Goal: Information Seeking & Learning: Learn about a topic

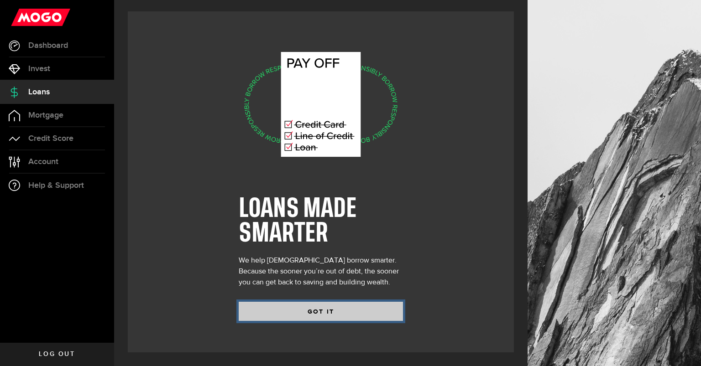
click at [335, 316] on button "GOT IT" at bounding box center [321, 311] width 164 height 19
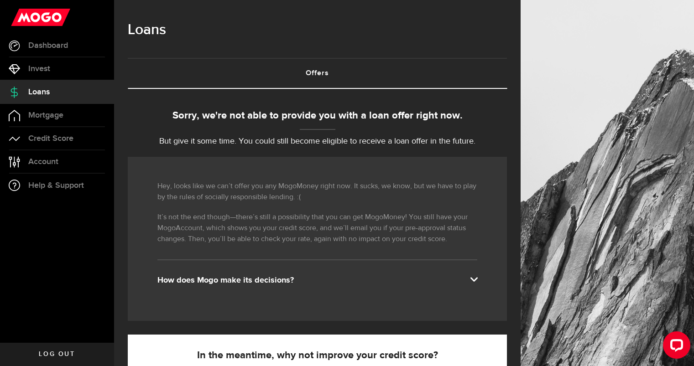
click at [314, 281] on div "How does Mogo make its decisions?" at bounding box center [317, 280] width 320 height 11
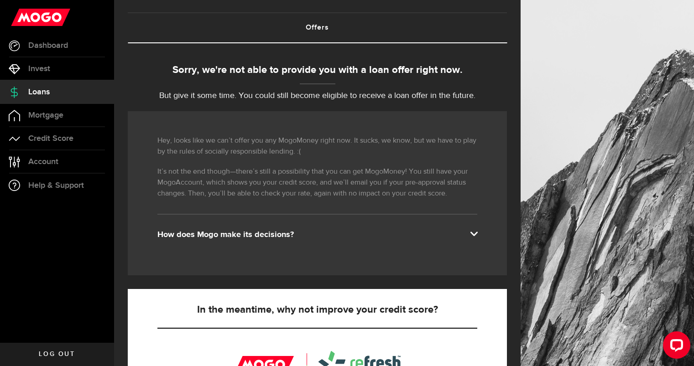
click at [477, 234] on span at bounding box center [473, 233] width 7 height 7
click at [476, 232] on div "How does Mogo make its decisions?" at bounding box center [317, 235] width 320 height 11
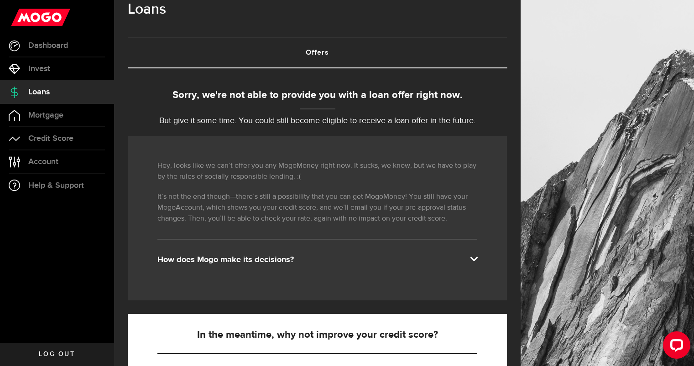
scroll to position [20, 0]
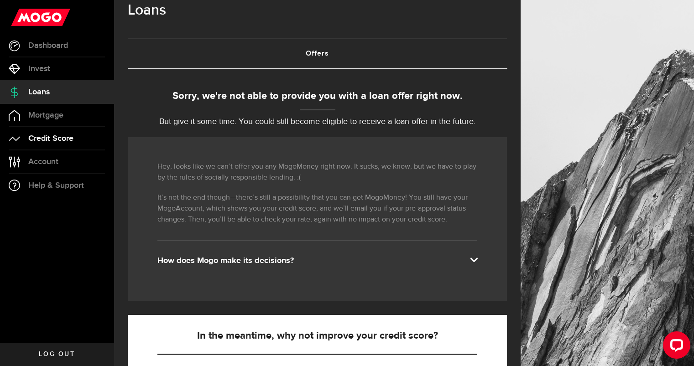
click at [72, 133] on link "Credit Score" at bounding box center [57, 138] width 114 height 23
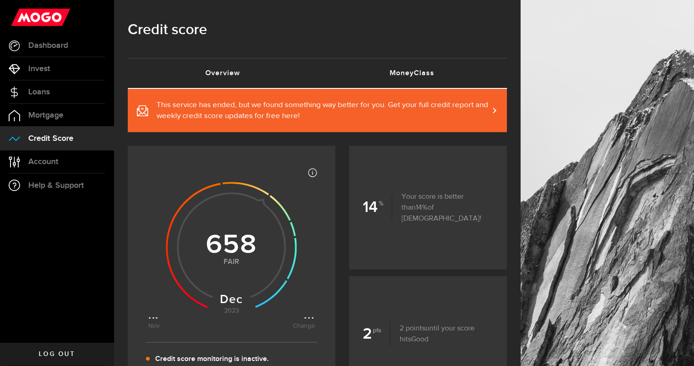
click at [418, 67] on link "MoneyClass (requires attention)" at bounding box center [413, 73] width 190 height 29
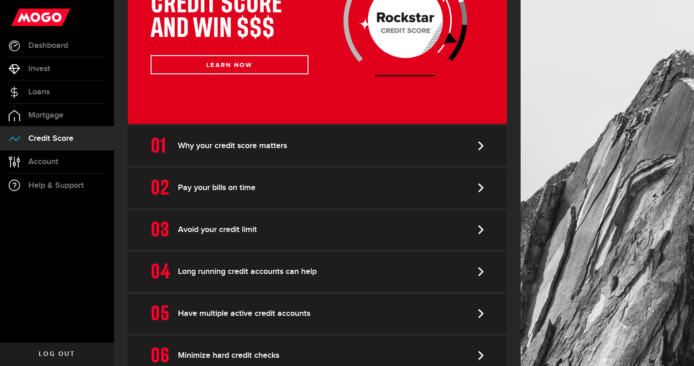
scroll to position [237, 0]
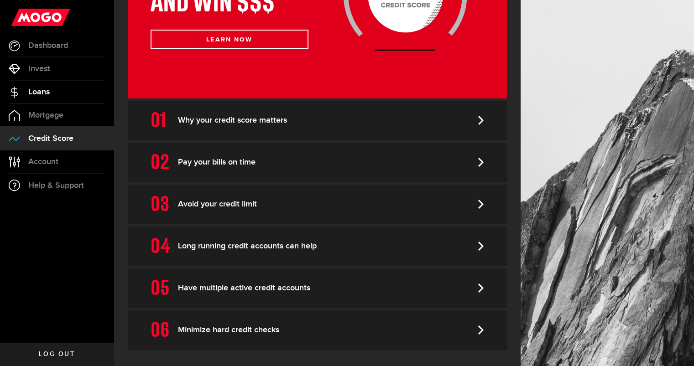
click at [55, 87] on link "Loans" at bounding box center [57, 92] width 114 height 23
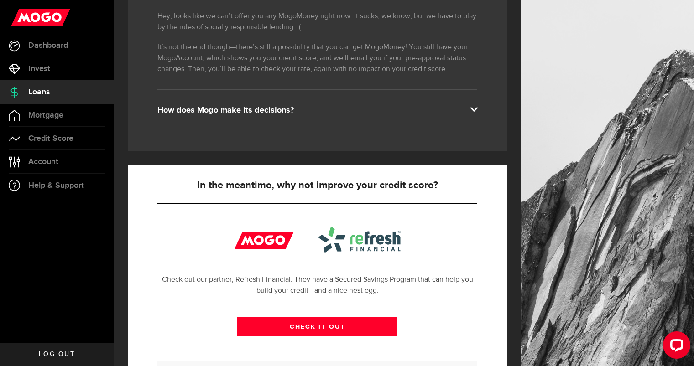
scroll to position [228, 0]
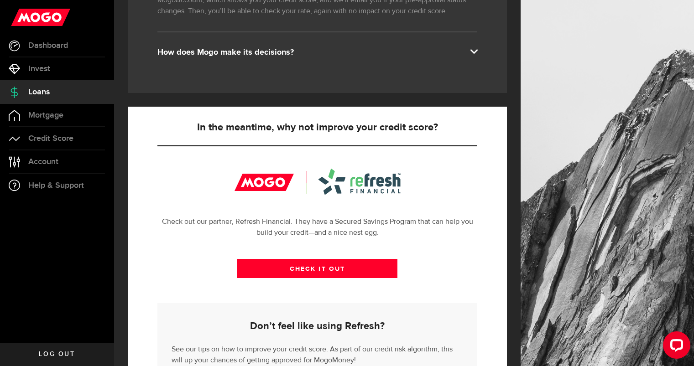
click at [477, 51] on span at bounding box center [473, 50] width 7 height 7
click at [271, 55] on div "How does Mogo make its decisions?" at bounding box center [317, 52] width 320 height 11
drag, startPoint x: 271, startPoint y: 55, endPoint x: 341, endPoint y: 60, distance: 70.9
click at [341, 60] on div "Hey, looks like we can’t offer you any MogoMoney right now. It sucks, we know, …" at bounding box center [317, 11] width 379 height 164
drag, startPoint x: 503, startPoint y: 59, endPoint x: 492, endPoint y: 57, distance: 11.6
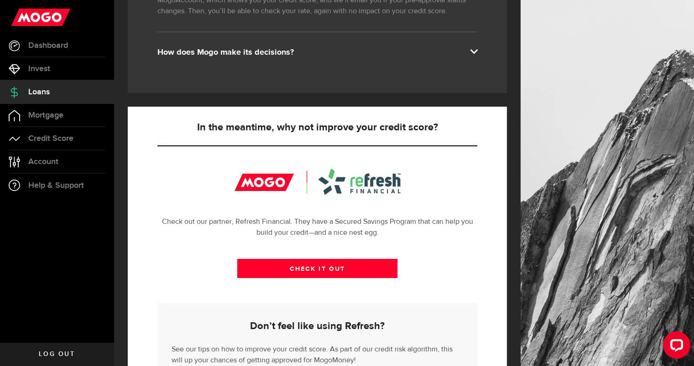
click at [498, 59] on div "Hey, looks like we can’t offer you any MogoMoney right now. It sucks, we know, …" at bounding box center [317, 11] width 379 height 164
click at [477, 52] on span at bounding box center [473, 50] width 7 height 7
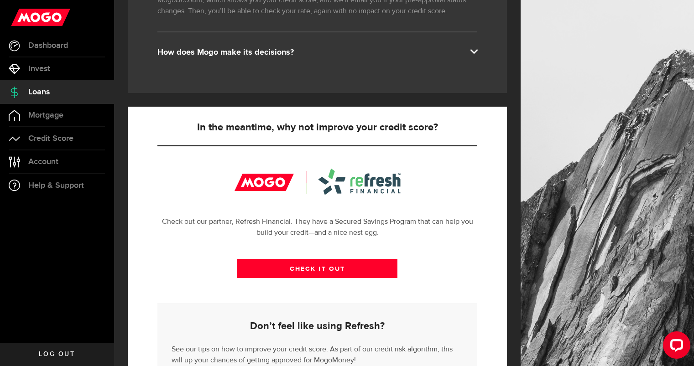
click at [477, 52] on span at bounding box center [473, 50] width 7 height 7
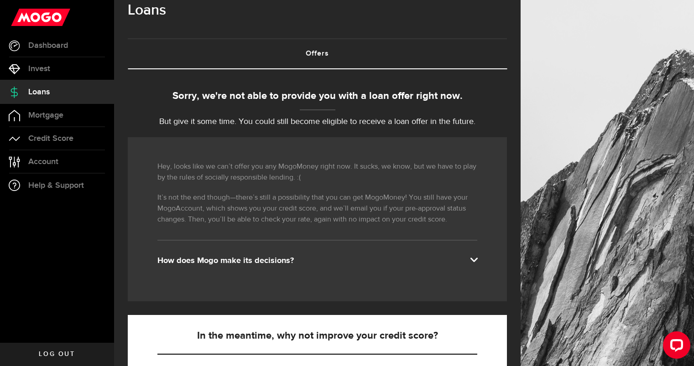
scroll to position [0, 0]
